Goal: Task Accomplishment & Management: Complete application form

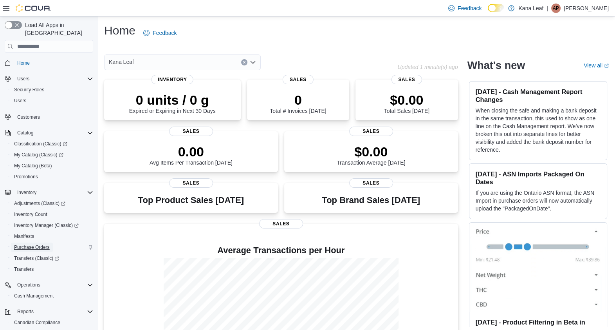
click at [37, 244] on span "Purchase Orders" at bounding box center [32, 247] width 36 height 6
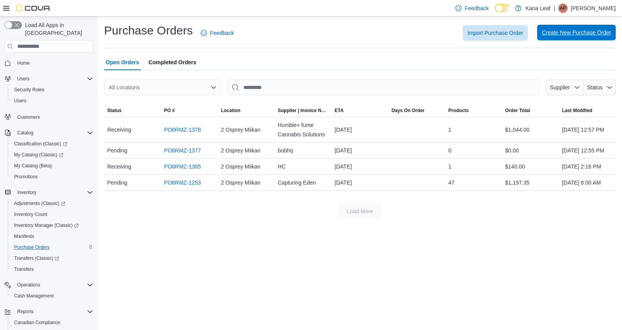
click at [550, 31] on span "Create New Purchase Order" at bounding box center [576, 33] width 69 height 8
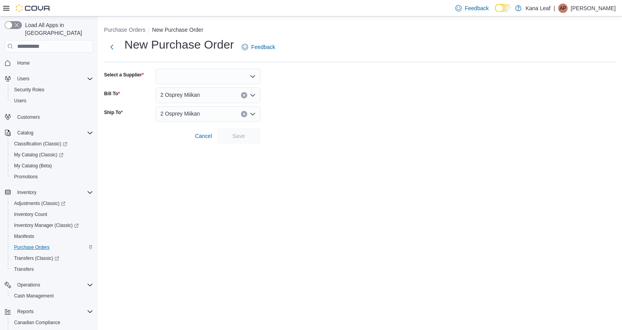
click at [213, 76] on div at bounding box center [208, 77] width 105 height 16
click at [305, 52] on div "New Purchase Order Feedback" at bounding box center [360, 47] width 512 height 20
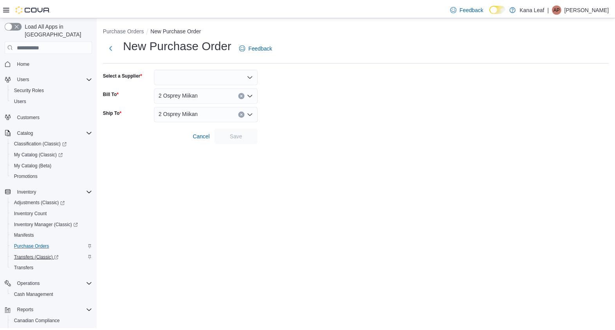
scroll to position [47, 0]
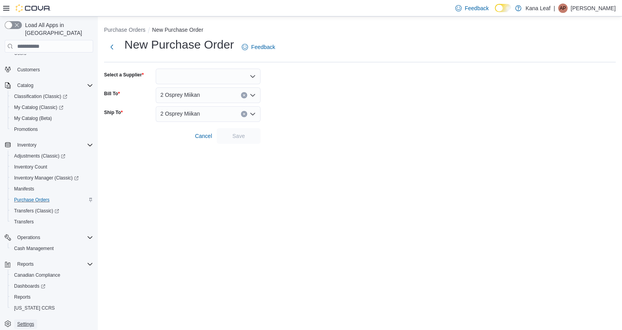
click at [27, 321] on span "Settings" at bounding box center [25, 324] width 17 height 6
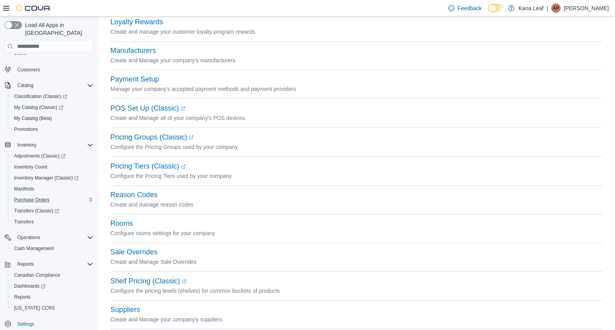
scroll to position [342, 0]
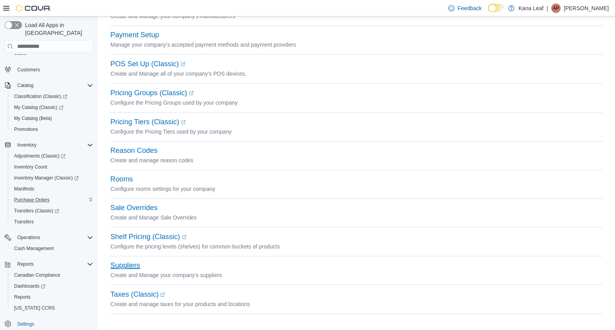
click at [124, 267] on button "Suppliers" at bounding box center [125, 265] width 30 height 8
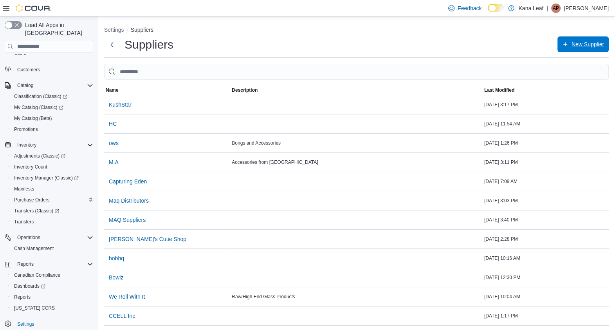
click at [577, 43] on span "New Supplier" at bounding box center [583, 44] width 42 height 16
